Goal: Book appointment/travel/reservation

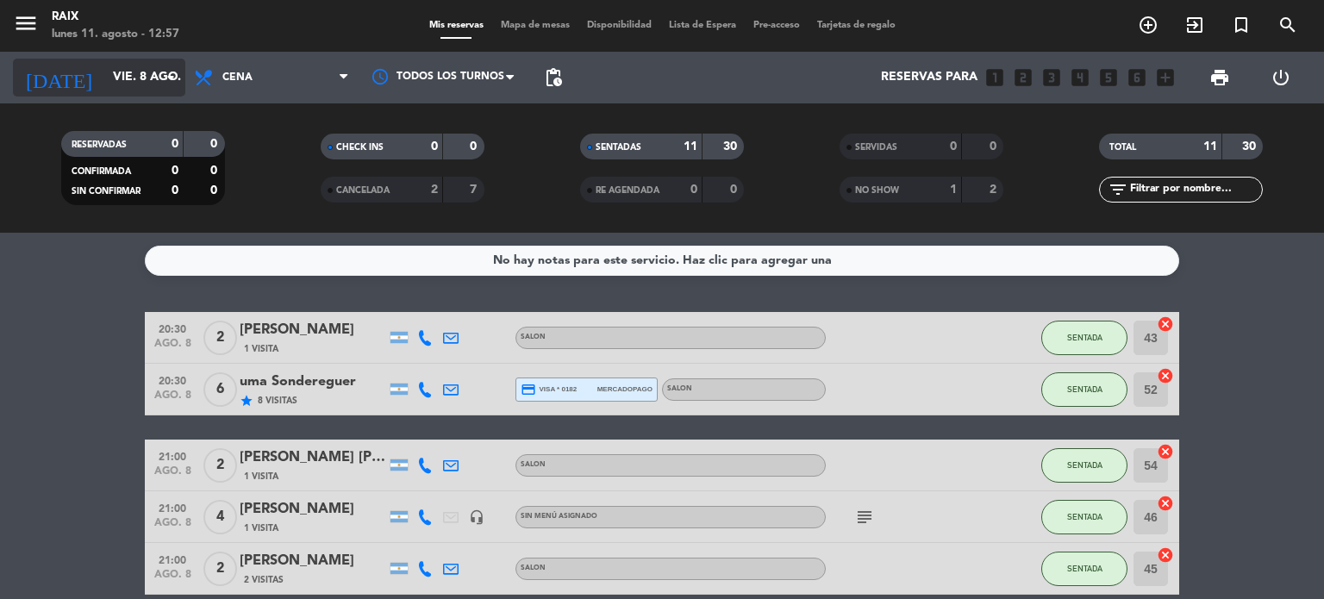
click at [104, 67] on input "vie. 8 ago." at bounding box center [186, 77] width 164 height 31
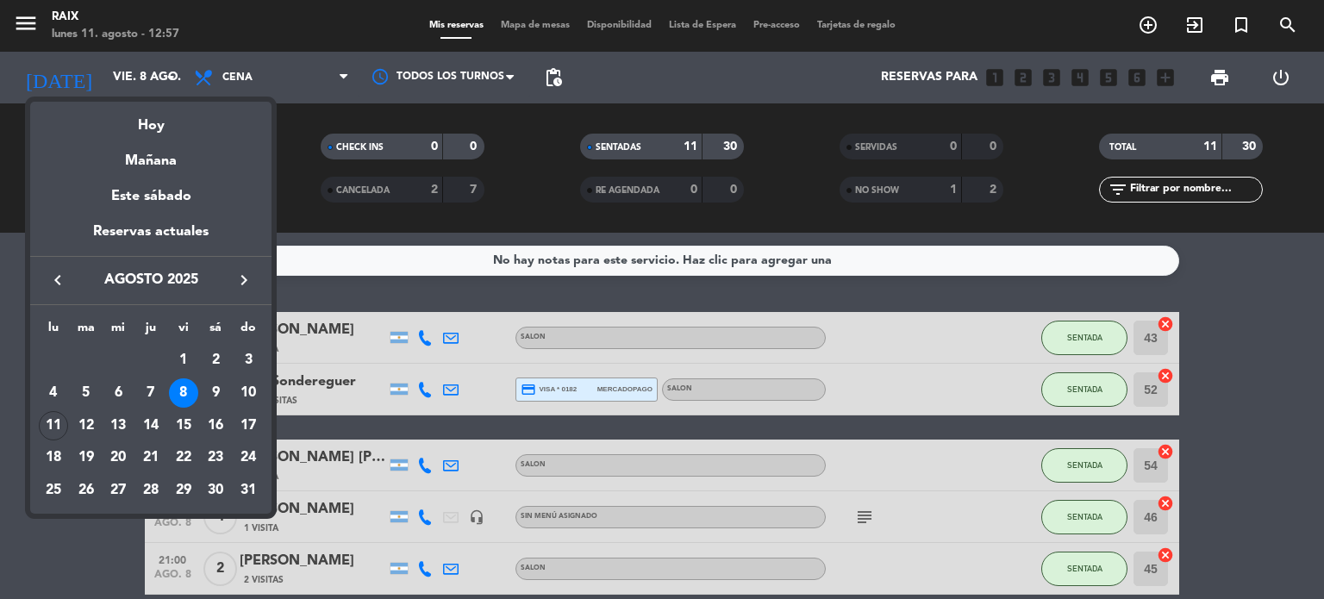
click at [117, 418] on div "13" at bounding box center [117, 425] width 29 height 29
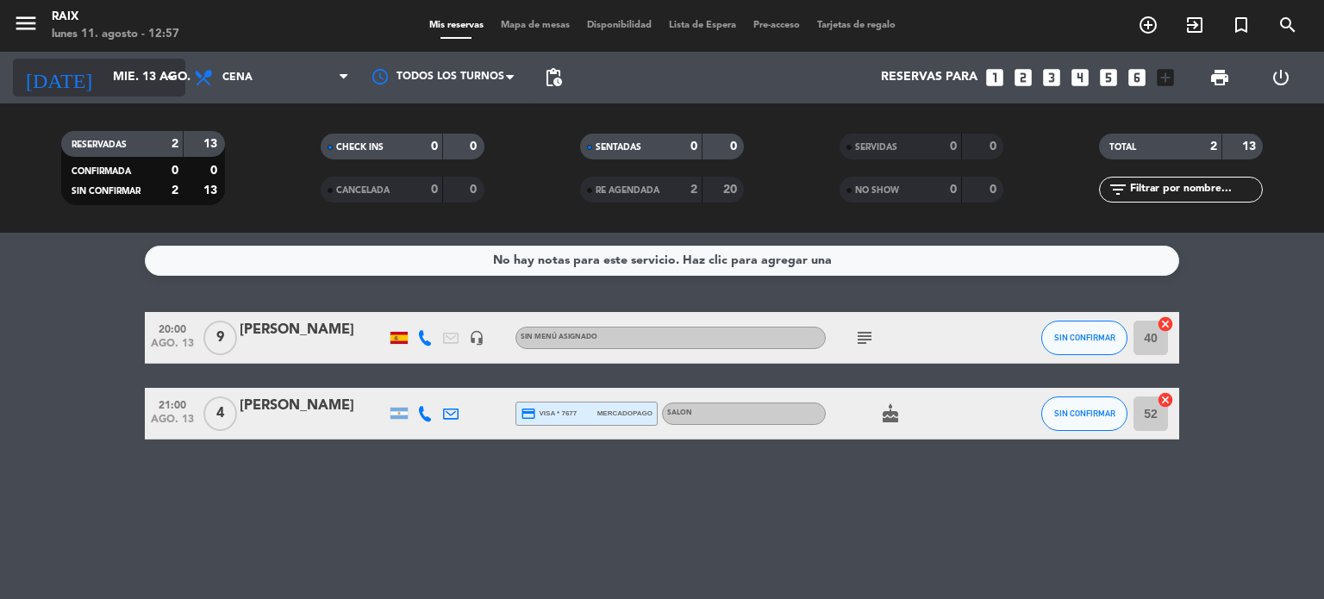
click at [121, 65] on input "mié. 13 ago." at bounding box center [186, 77] width 164 height 31
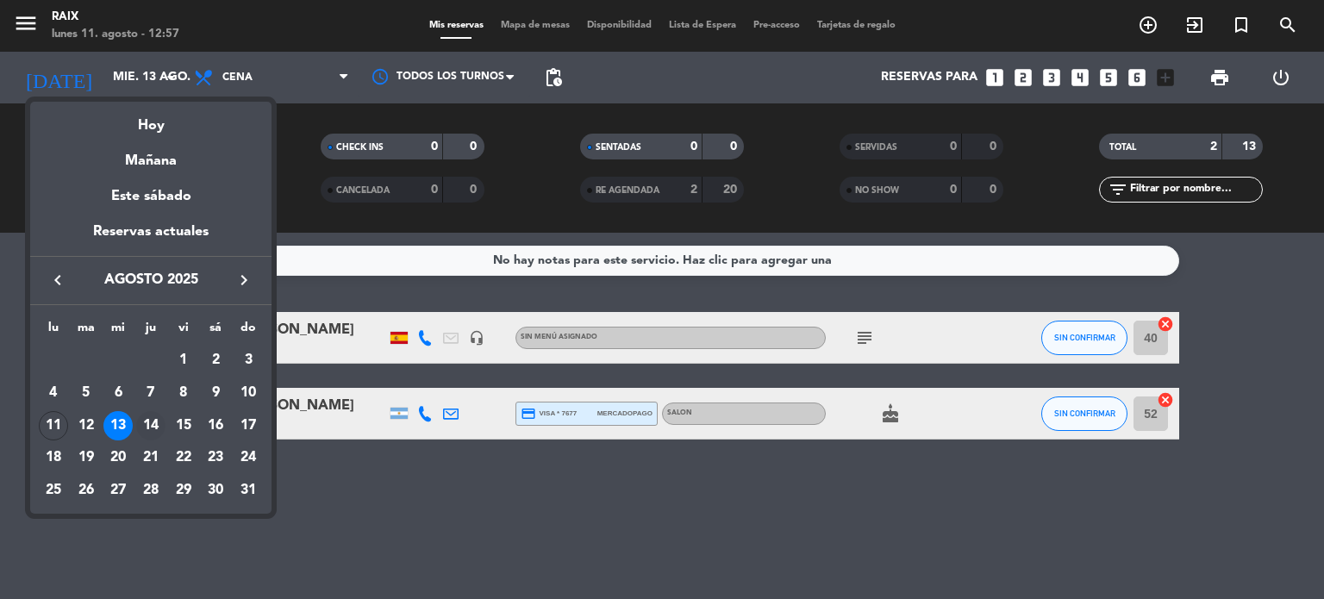
click at [157, 414] on div "14" at bounding box center [150, 425] width 29 height 29
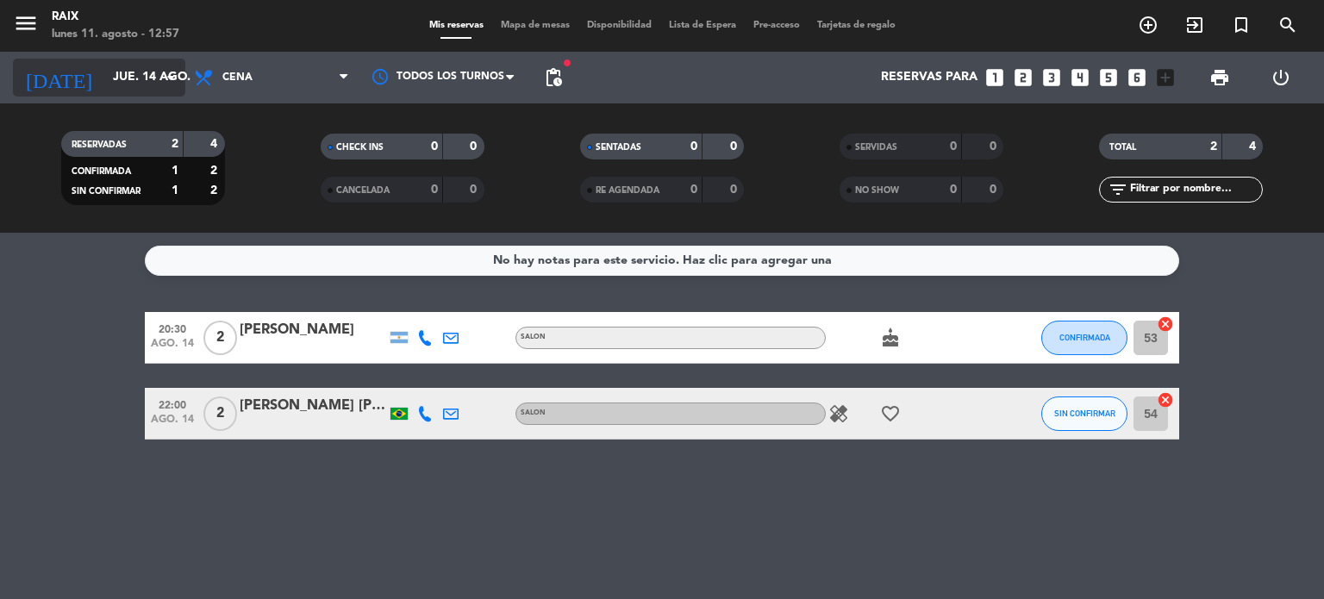
click at [122, 68] on input "jue. 14 ago." at bounding box center [186, 77] width 164 height 31
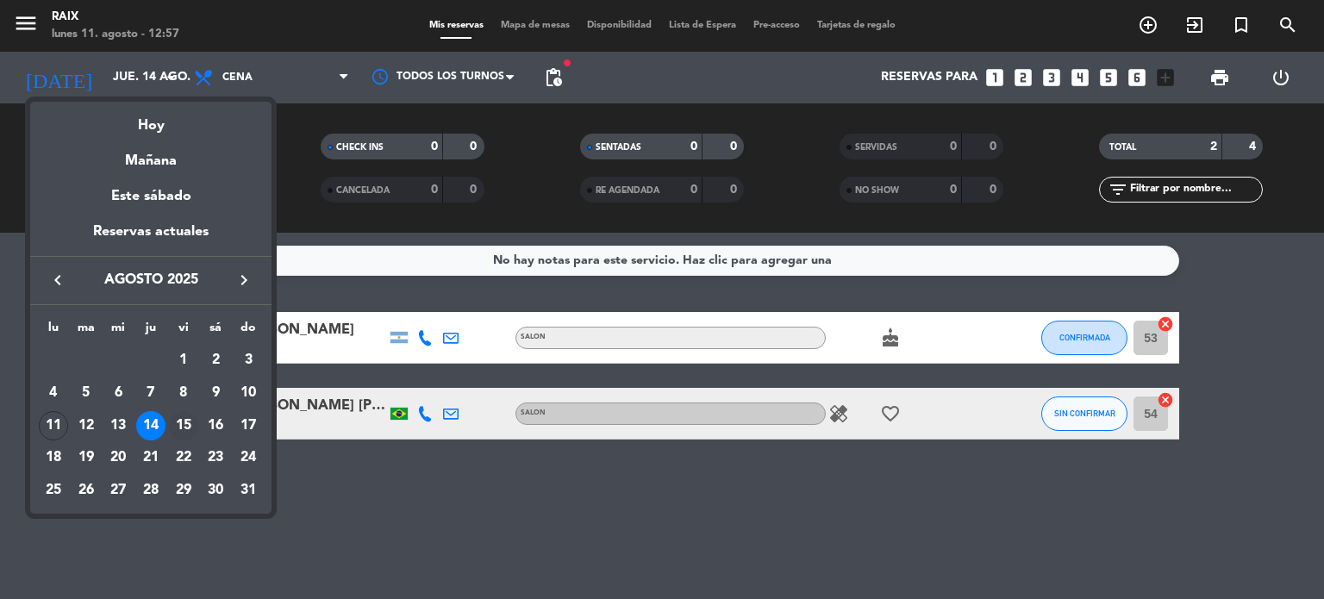
click at [184, 433] on div "15" at bounding box center [183, 425] width 29 height 29
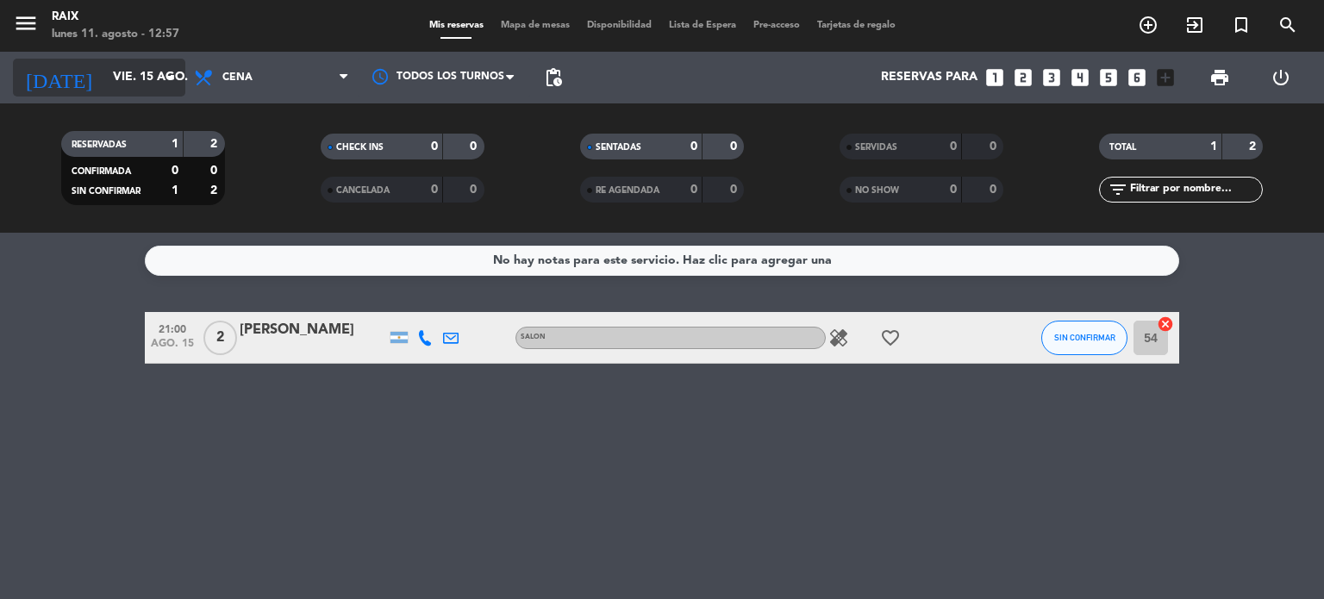
click at [130, 68] on input "vie. 15 ago." at bounding box center [186, 77] width 164 height 31
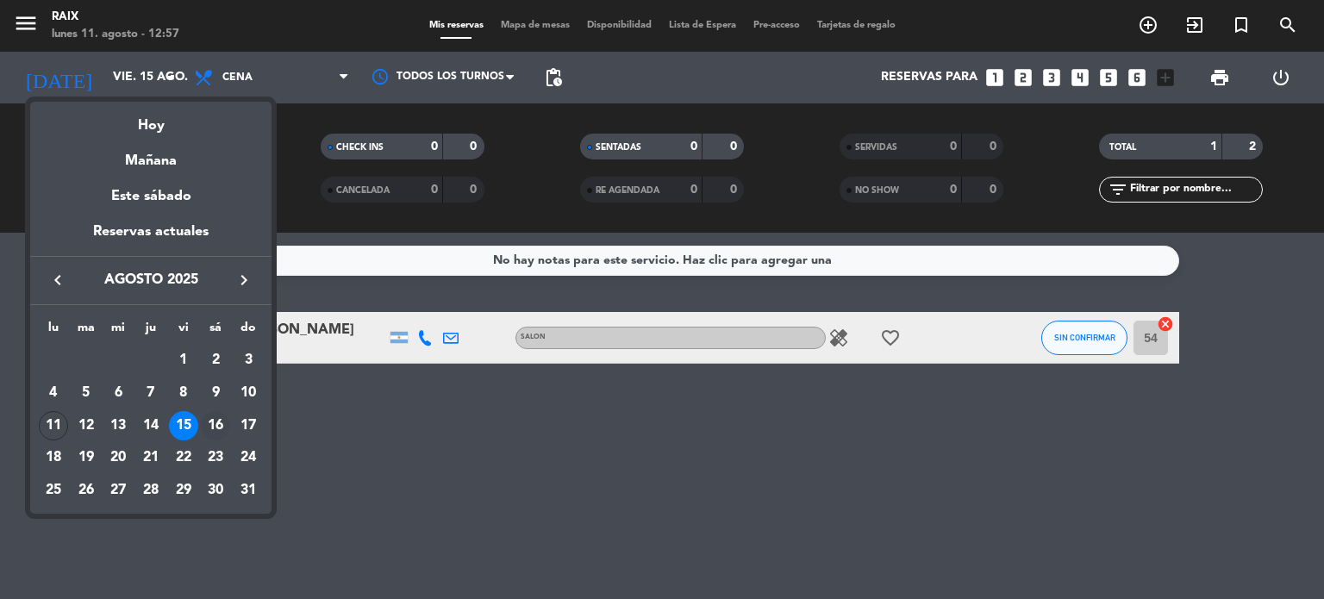
click at [223, 430] on div "16" at bounding box center [215, 425] width 29 height 29
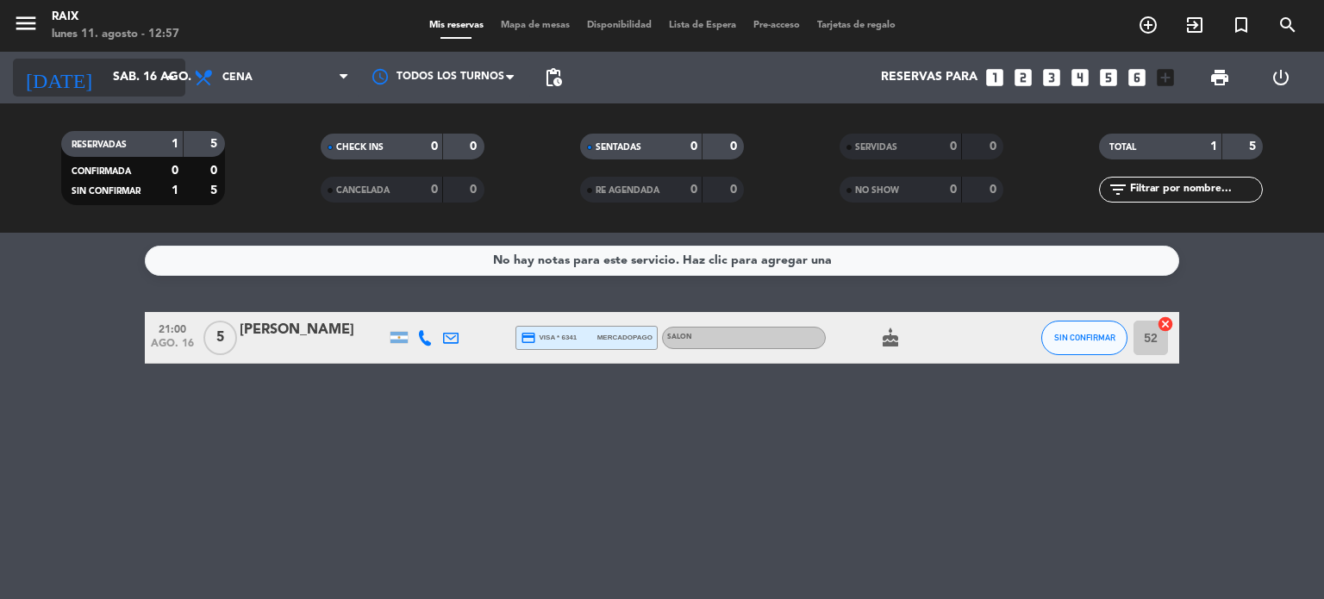
click at [131, 78] on input "sáb. 16 ago." at bounding box center [186, 77] width 164 height 31
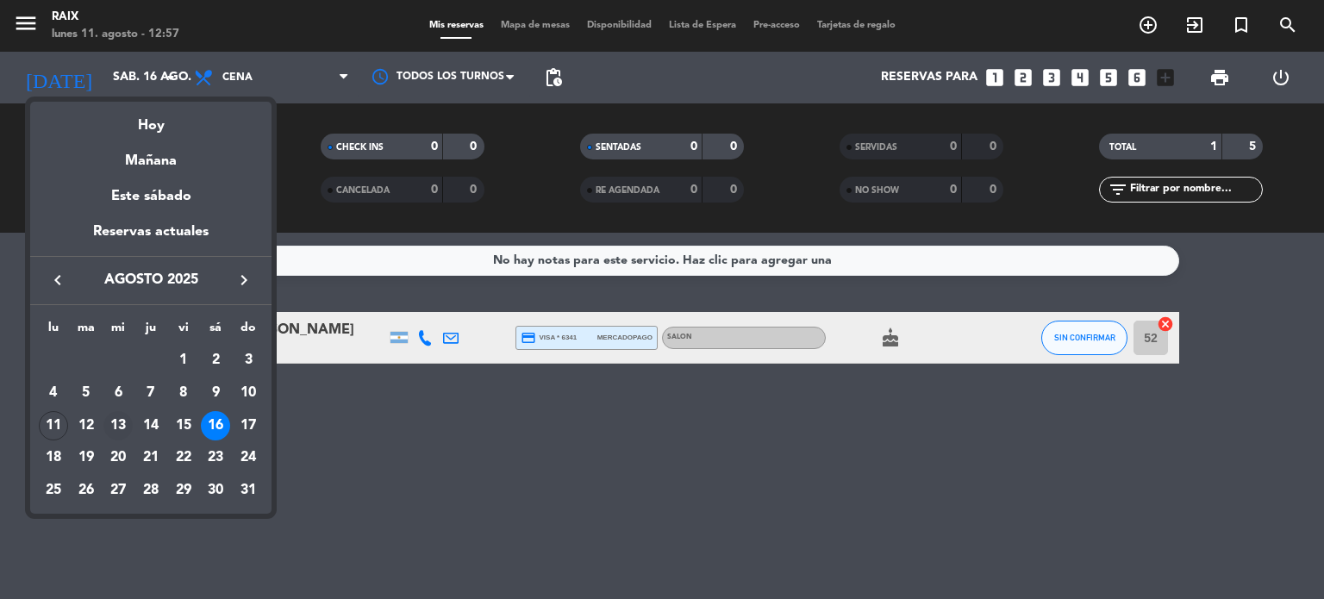
click at [120, 420] on div "13" at bounding box center [117, 425] width 29 height 29
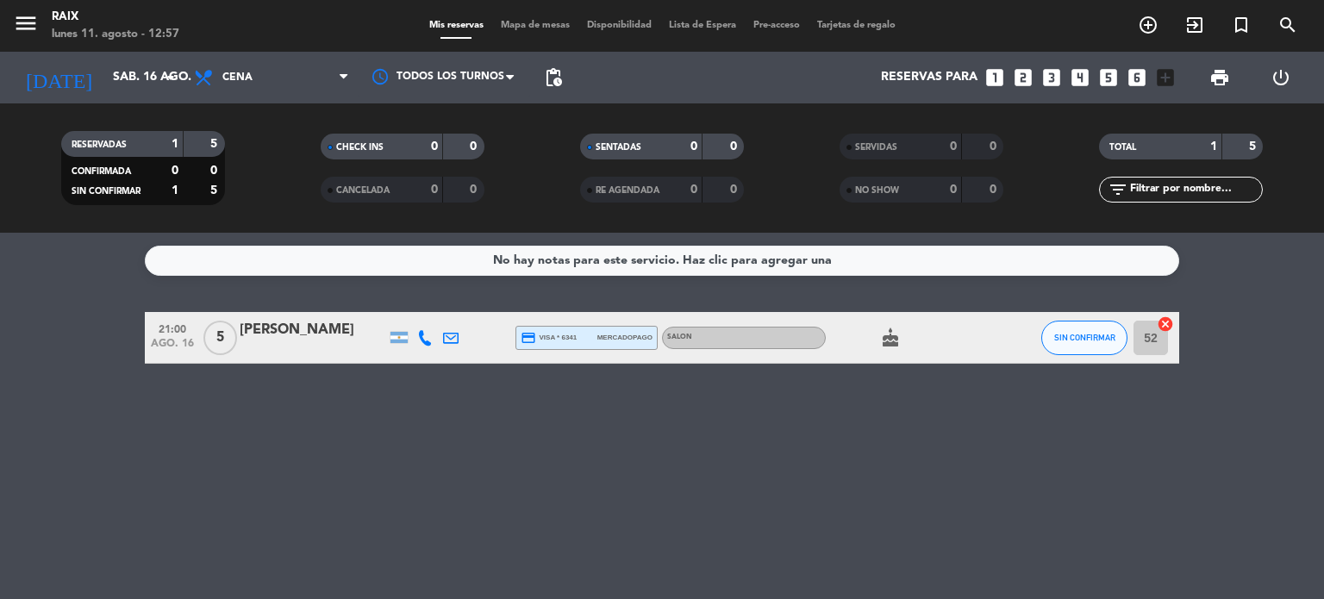
type input "mié. 13 ago."
